Goal: Transaction & Acquisition: Register for event/course

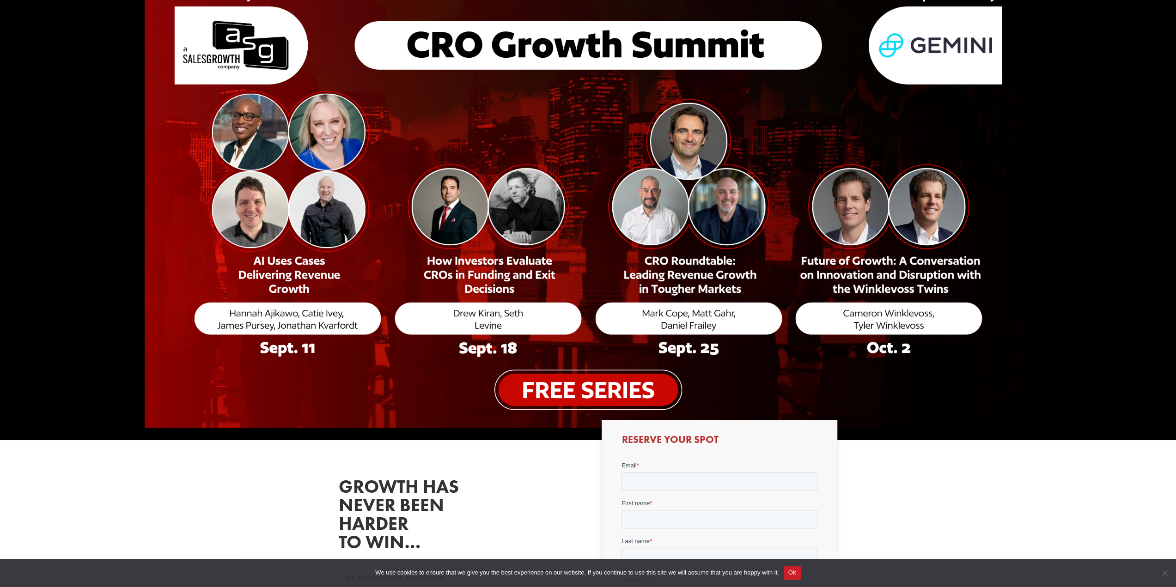
scroll to position [231, 0]
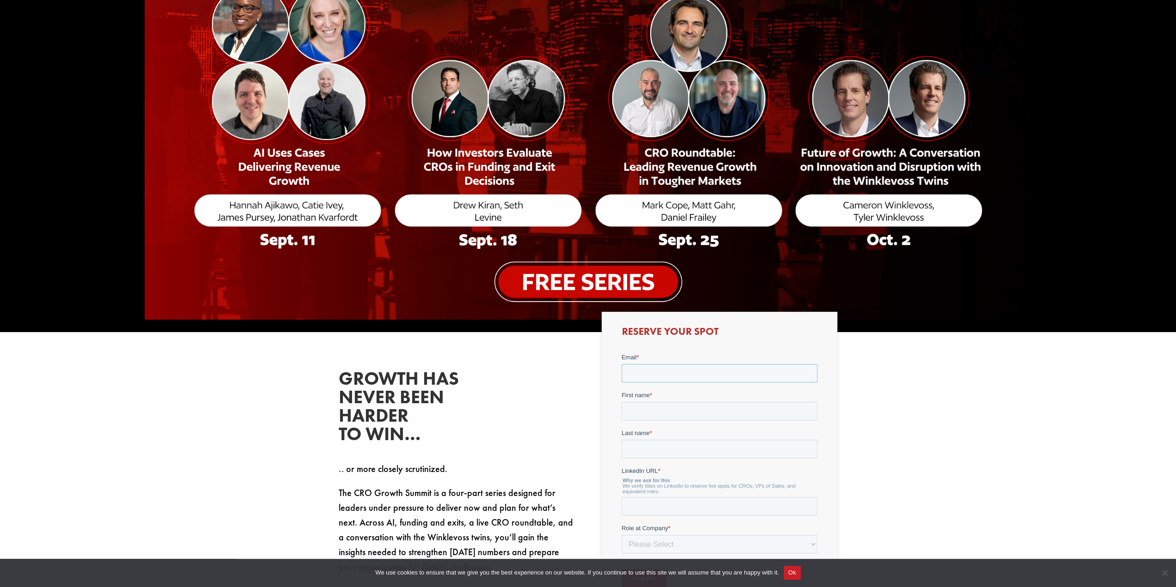
click at [677, 373] on input "Email *" at bounding box center [720, 373] width 196 height 18
type input "[PERSON_NAME][EMAIL_ADDRESS][PERSON_NAME]"
type input "[PERSON_NAME]"
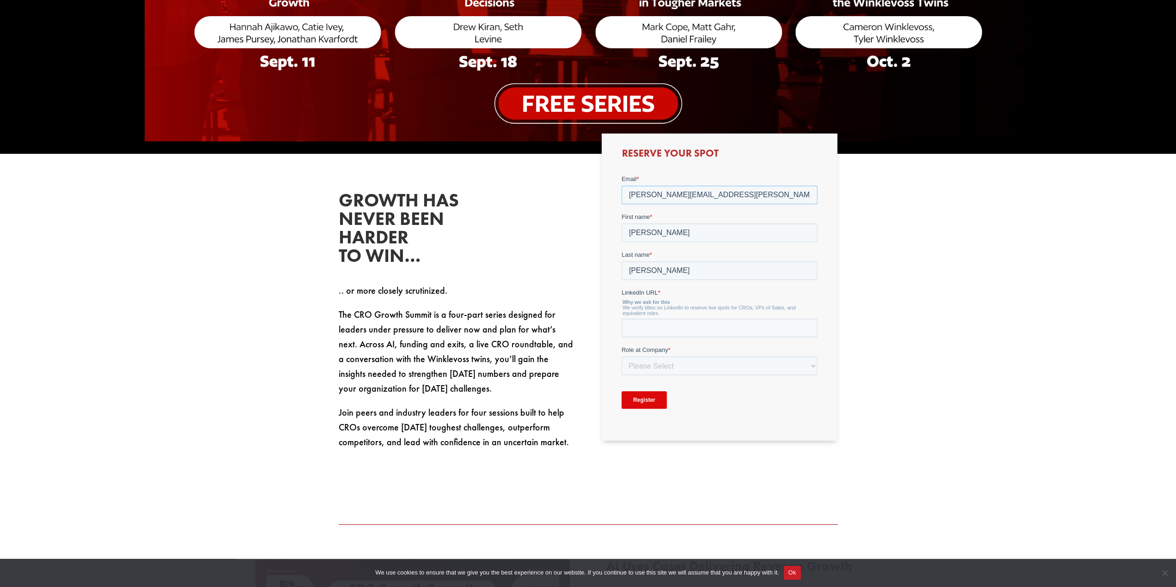
scroll to position [416, 0]
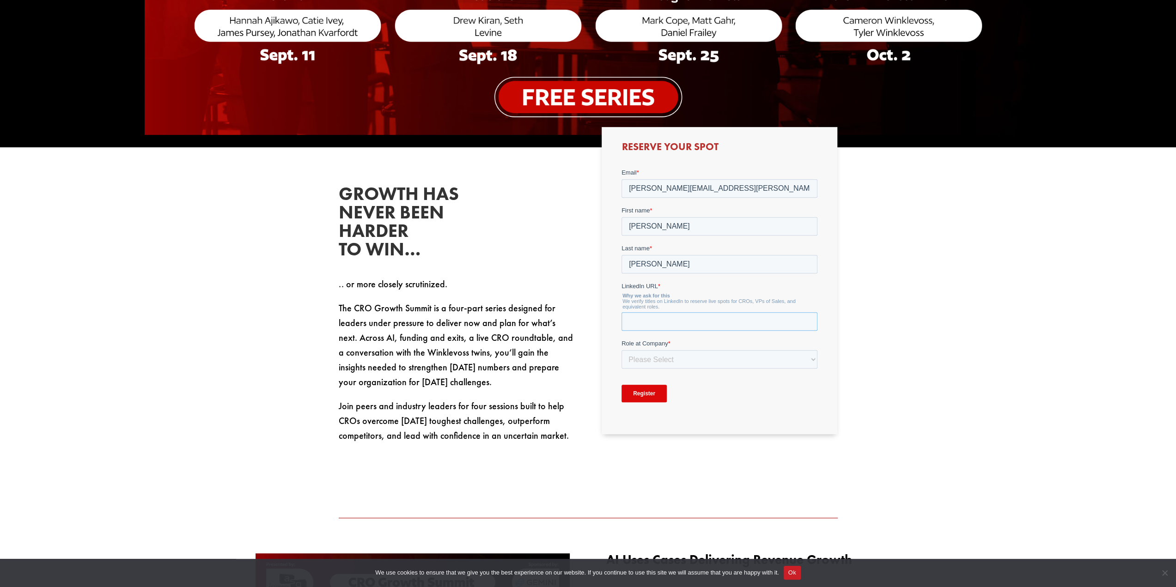
drag, startPoint x: 683, startPoint y: 322, endPoint x: 685, endPoint y: 317, distance: 5.0
paste input "[DOMAIN_NAME][URL]"
type input "[DOMAIN_NAME][URL]"
click at [684, 363] on select "Please Select C-Level (CRO, CSO, etc) Senior Leadership (VP of Sales, VP of Ena…" at bounding box center [720, 359] width 196 height 18
select select "C-Level (CRO, CSO, etc)"
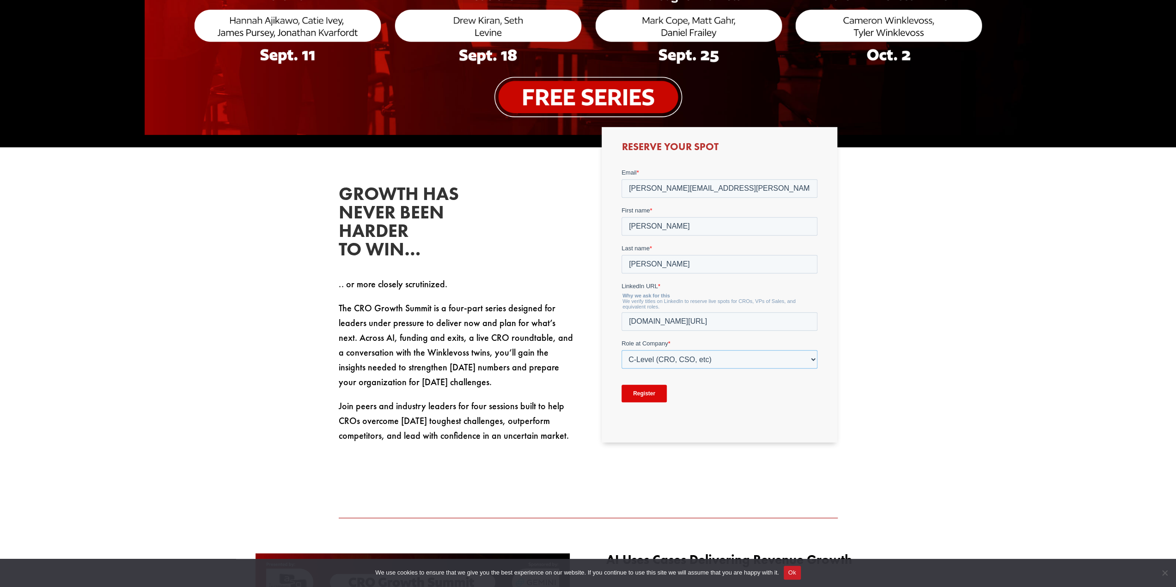
click at [622, 350] on select "Please Select C-Level (CRO, CSO, etc) Senior Leadership (VP of Sales, VP of Ena…" at bounding box center [720, 359] width 196 height 18
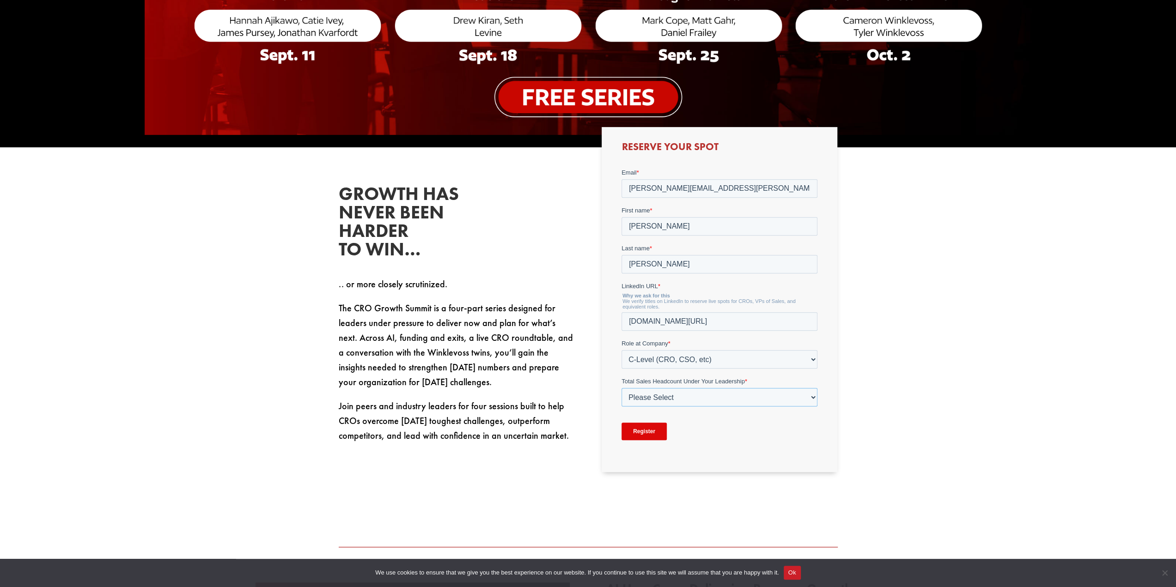
click at [664, 400] on select "Please Select Just Me 1-9 [PHONE_NUMBER] [PHONE_NUMBER]+" at bounding box center [720, 397] width 196 height 18
select select "1-9"
click at [622, 388] on select "Please Select Just Me 1-9 [PHONE_NUMBER] [PHONE_NUMBER]+" at bounding box center [720, 397] width 196 height 18
click at [649, 430] on input "Register" at bounding box center [644, 431] width 45 height 18
